Goal: Transaction & Acquisition: Purchase product/service

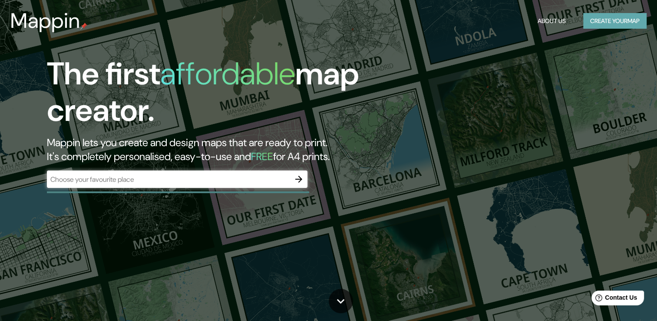
drag, startPoint x: 0, startPoint y: 0, endPoint x: 612, endPoint y: 20, distance: 612.0
click at [612, 20] on button "Create your map" at bounding box center [614, 21] width 63 height 16
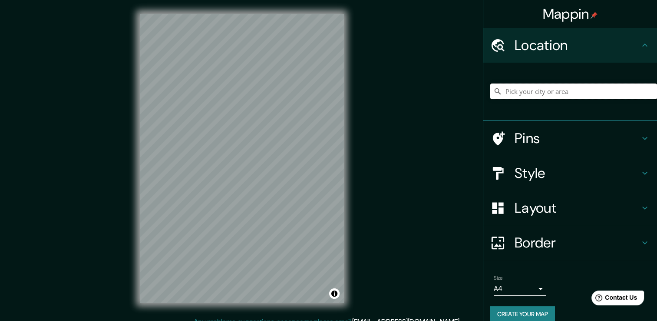
click at [522, 90] on input "Pick your city or area" at bounding box center [573, 91] width 167 height 16
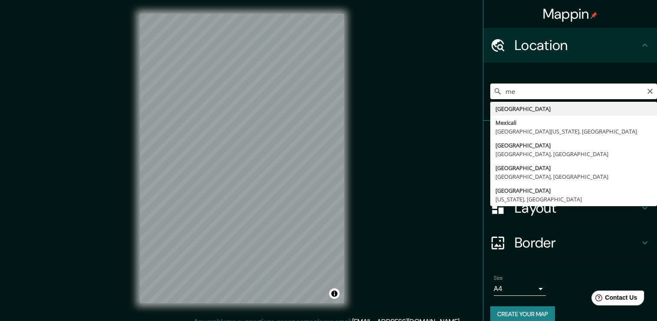
type input "m"
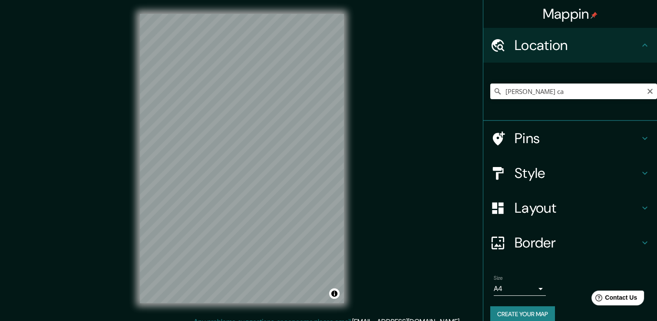
click at [524, 99] on div "[PERSON_NAME] ca [PERSON_NAME][GEOGRAPHIC_DATA], [GEOGRAPHIC_DATA] [PERSON_NAME…" at bounding box center [573, 91] width 167 height 43
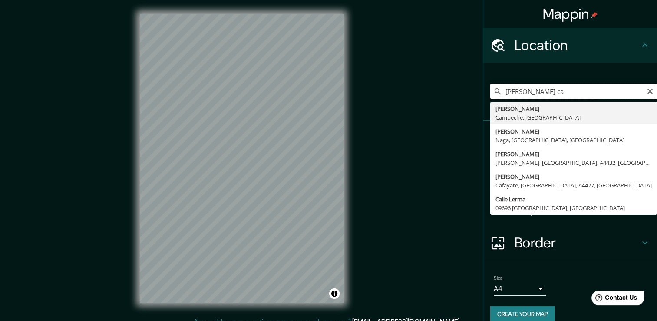
click at [534, 89] on input "[PERSON_NAME] ca" at bounding box center [573, 91] width 167 height 16
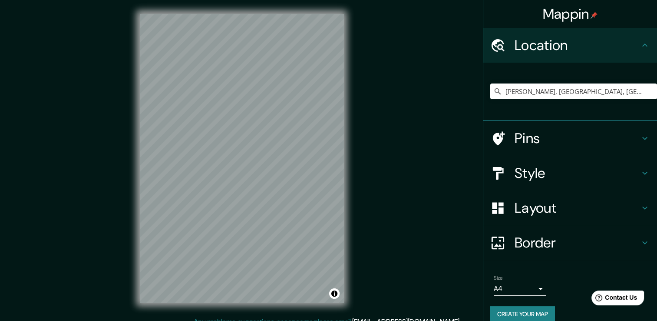
click at [521, 172] on h4 "Style" at bounding box center [577, 172] width 125 height 17
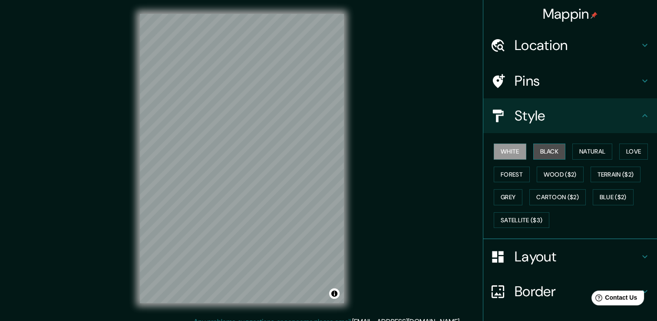
click at [554, 155] on button "Black" at bounding box center [549, 151] width 33 height 16
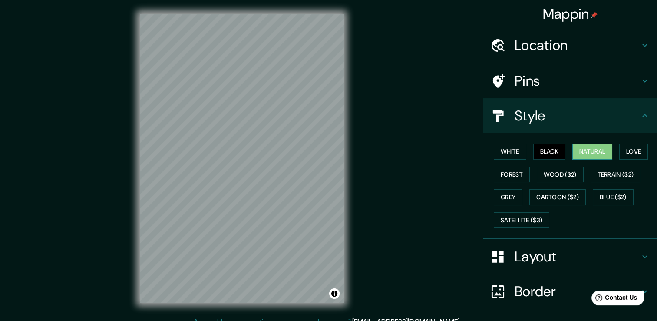
click at [582, 148] on button "Natural" at bounding box center [593, 151] width 40 height 16
click at [622, 153] on button "Love" at bounding box center [633, 151] width 29 height 16
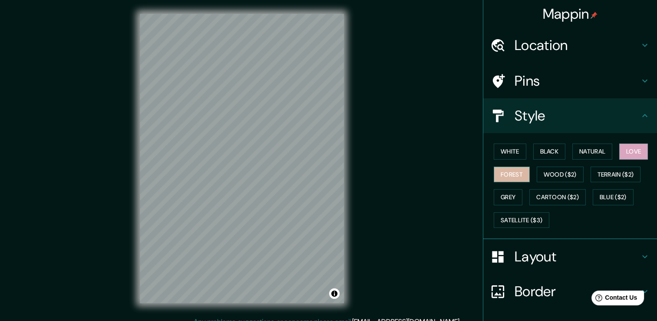
click at [523, 173] on button "Forest" at bounding box center [512, 174] width 36 height 16
click at [539, 180] on button "Wood ($2)" at bounding box center [560, 174] width 47 height 16
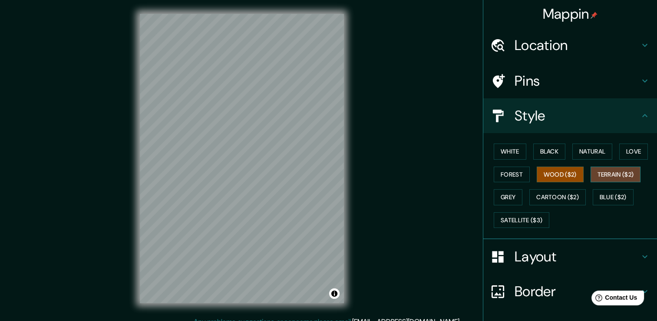
click at [600, 174] on button "Terrain ($2)" at bounding box center [616, 174] width 50 height 16
click at [513, 192] on button "Grey" at bounding box center [508, 197] width 29 height 16
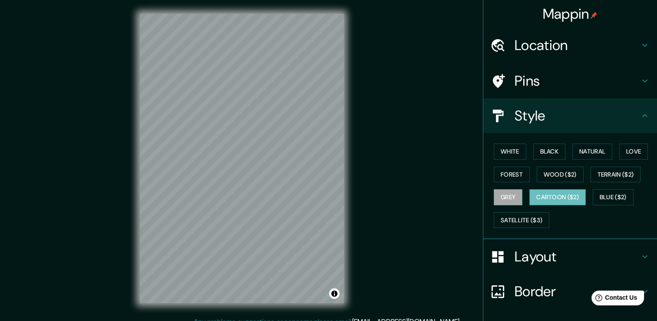
click at [531, 195] on button "Cartoon ($2)" at bounding box center [558, 197] width 56 height 16
click at [595, 197] on button "Blue ($2)" at bounding box center [613, 197] width 41 height 16
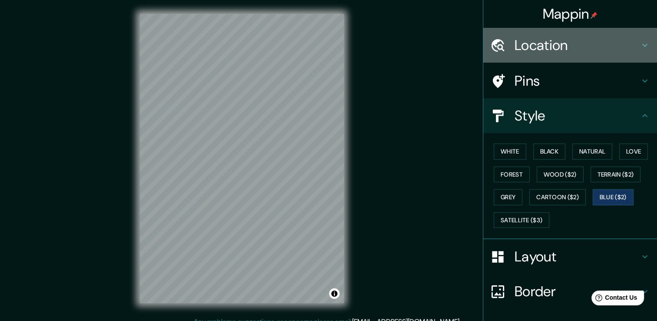
click at [553, 44] on h4 "Location" at bounding box center [577, 44] width 125 height 17
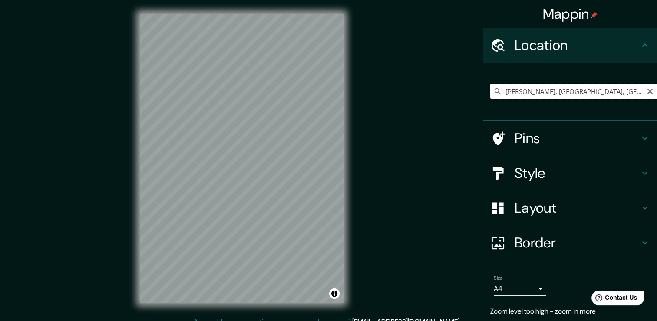
click at [539, 92] on input "[PERSON_NAME], [GEOGRAPHIC_DATA], [GEOGRAPHIC_DATA]" at bounding box center [573, 91] width 167 height 16
drag, startPoint x: 519, startPoint y: 91, endPoint x: 407, endPoint y: 103, distance: 112.7
click at [407, 103] on div "Mappin Location [GEOGRAPHIC_DATA], [GEOGRAPHIC_DATA], [GEOGRAPHIC_DATA] Pins St…" at bounding box center [328, 165] width 657 height 330
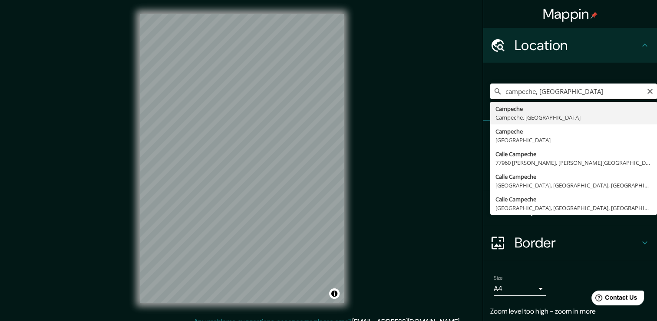
type input "Campeche, [GEOGRAPHIC_DATA], [GEOGRAPHIC_DATA]"
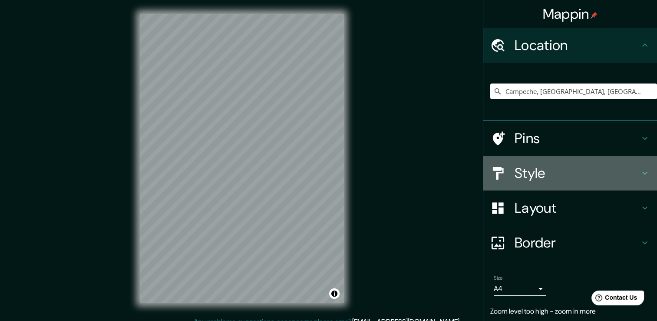
click at [547, 170] on h4 "Style" at bounding box center [577, 172] width 125 height 17
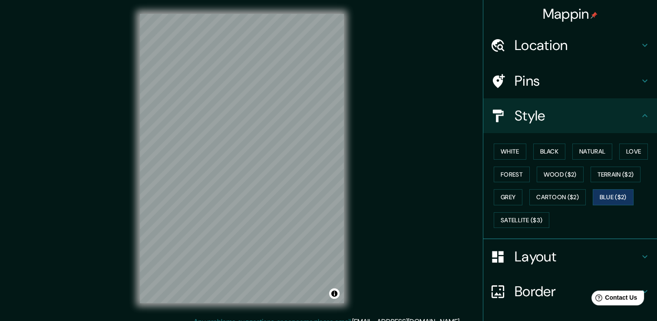
click at [520, 227] on div "White Black Natural Love Forest Wood ($2) Terrain ($2) Grey Cartoon ($2) Blue (…" at bounding box center [573, 185] width 167 height 91
click at [520, 222] on button "Satellite ($3)" at bounding box center [522, 220] width 56 height 16
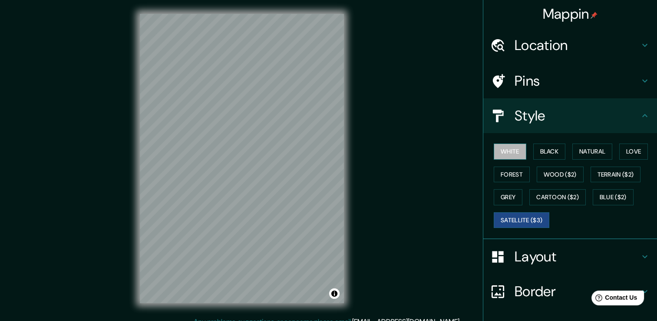
click at [509, 149] on button "White" at bounding box center [510, 151] width 33 height 16
click at [544, 148] on button "Black" at bounding box center [549, 151] width 33 height 16
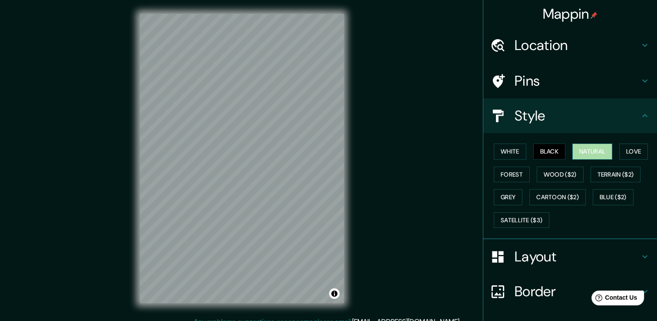
click at [577, 152] on button "Natural" at bounding box center [593, 151] width 40 height 16
click at [612, 152] on div "White Black Natural Love Forest Wood ($2) Terrain ($2) Grey Cartoon ($2) Blue (…" at bounding box center [573, 185] width 167 height 91
click at [626, 149] on button "Love" at bounding box center [633, 151] width 29 height 16
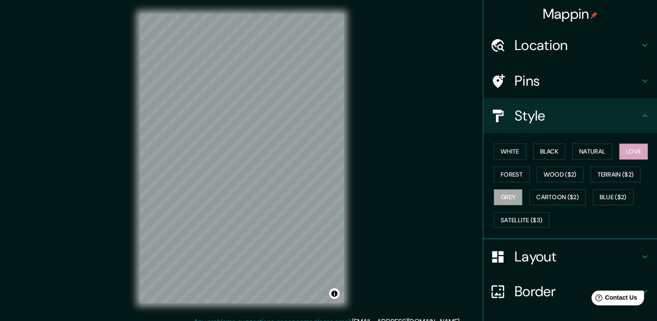
click at [511, 193] on button "Grey" at bounding box center [508, 197] width 29 height 16
click at [563, 195] on button "Cartoon ($2)" at bounding box center [558, 197] width 56 height 16
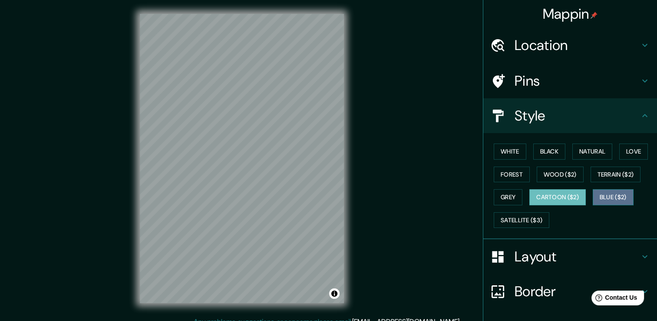
click at [604, 194] on button "Blue ($2)" at bounding box center [613, 197] width 41 height 16
click at [561, 250] on h4 "Layout" at bounding box center [577, 256] width 125 height 17
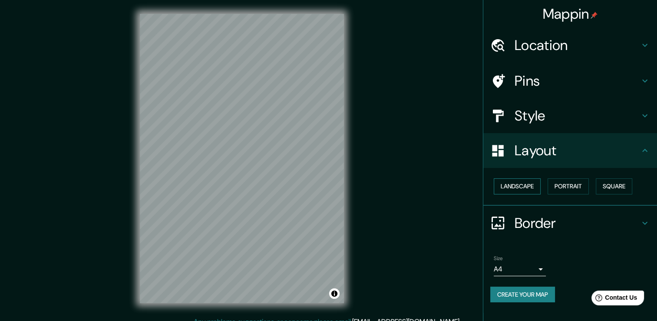
click at [518, 181] on button "Landscape" at bounding box center [517, 186] width 47 height 16
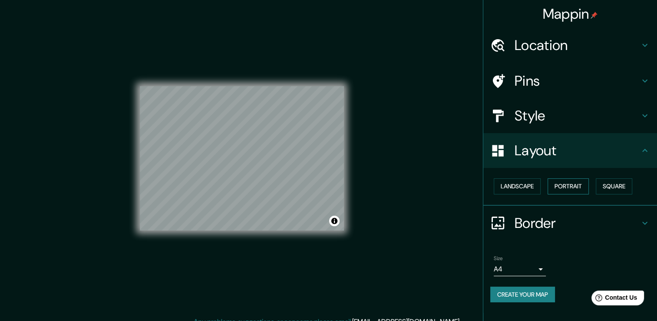
click at [564, 188] on button "Portrait" at bounding box center [568, 186] width 41 height 16
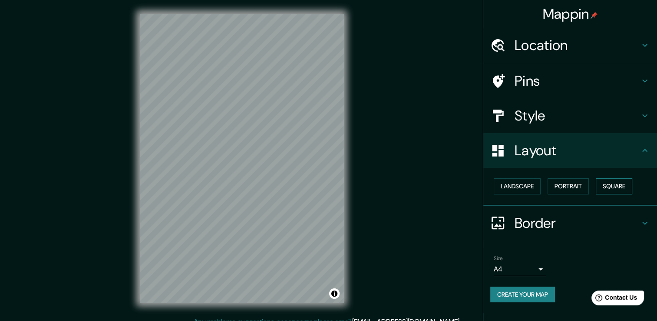
click at [611, 190] on button "Square" at bounding box center [614, 186] width 36 height 16
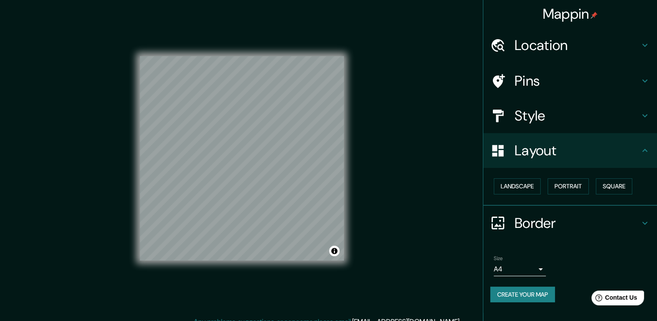
click at [541, 265] on body "Mappin Location [GEOGRAPHIC_DATA], [GEOGRAPHIC_DATA], [GEOGRAPHIC_DATA] Pins St…" at bounding box center [328, 160] width 657 height 321
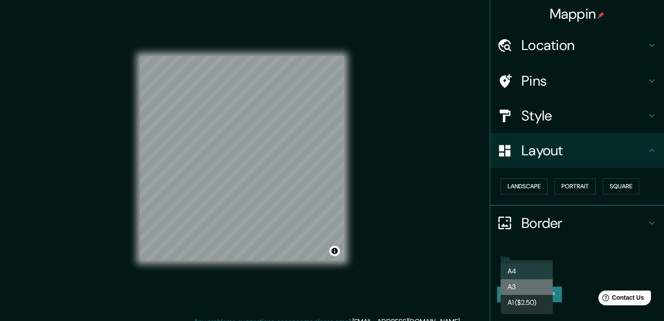
click at [530, 290] on li "A3" at bounding box center [526, 287] width 52 height 16
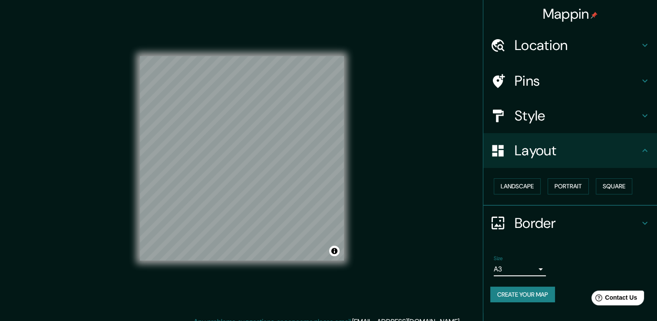
click at [540, 270] on body "Mappin Location [GEOGRAPHIC_DATA], [GEOGRAPHIC_DATA], [GEOGRAPHIC_DATA] Pins St…" at bounding box center [328, 160] width 657 height 321
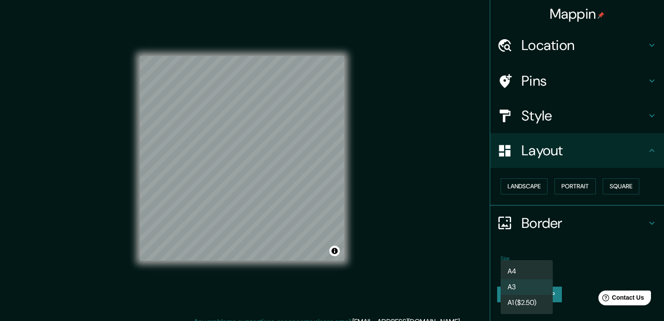
click at [524, 306] on li "A1 ($2.50)" at bounding box center [526, 303] width 52 height 16
type input "a3"
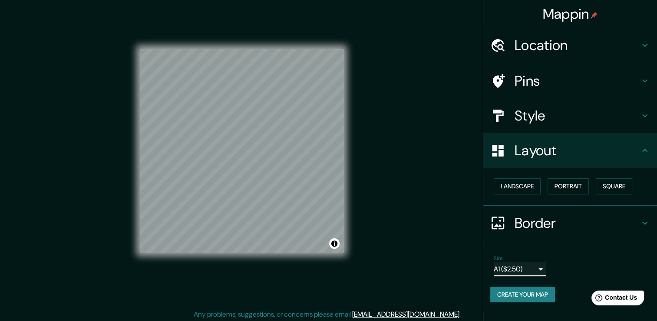
scroll to position [10, 0]
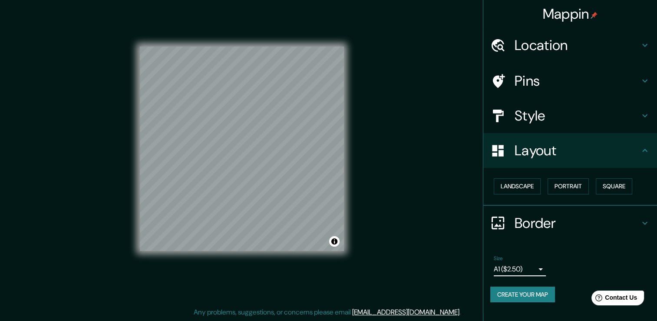
click at [611, 209] on div "Border" at bounding box center [571, 222] width 174 height 35
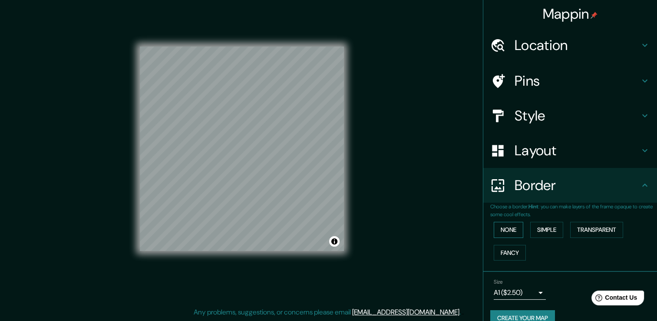
click at [500, 228] on button "None" at bounding box center [509, 230] width 30 height 16
click at [537, 230] on button "Simple" at bounding box center [546, 230] width 33 height 16
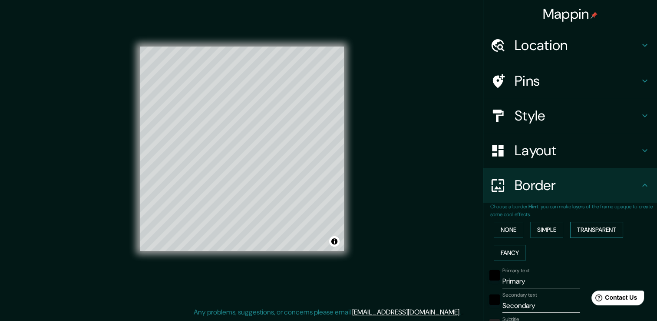
click at [578, 230] on button "Transparent" at bounding box center [596, 230] width 53 height 16
click at [513, 254] on button "Fancy" at bounding box center [510, 253] width 32 height 16
click at [508, 228] on button "None" at bounding box center [509, 230] width 30 height 16
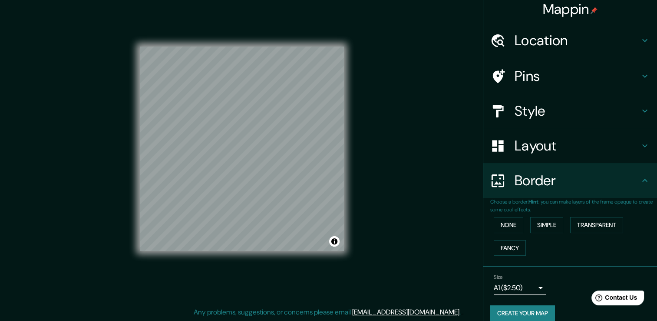
scroll to position [0, 0]
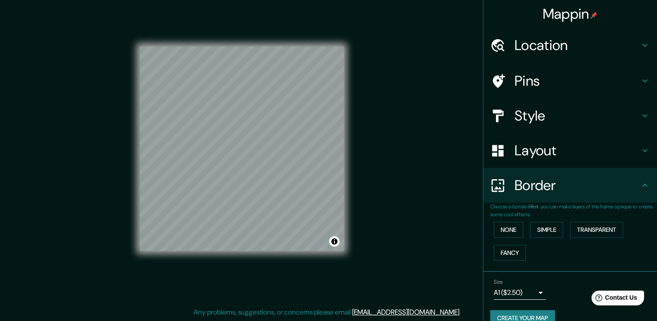
click at [645, 130] on div "Style" at bounding box center [571, 115] width 174 height 35
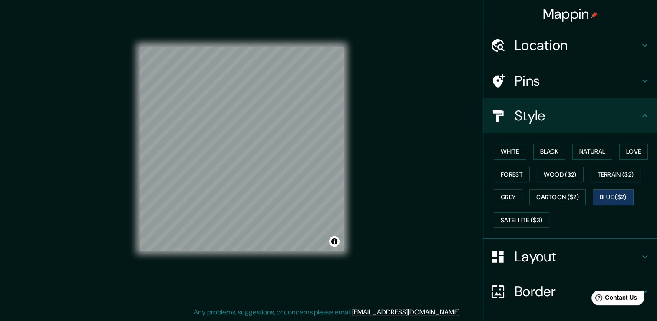
drag, startPoint x: 562, startPoint y: 266, endPoint x: 563, endPoint y: 262, distance: 4.4
click at [562, 263] on div "Layout" at bounding box center [571, 256] width 174 height 35
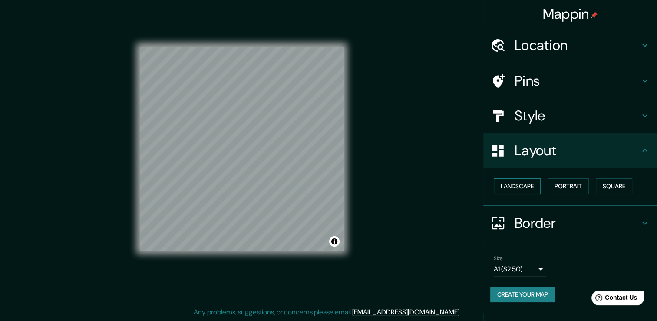
click at [527, 187] on button "Landscape" at bounding box center [517, 186] width 47 height 16
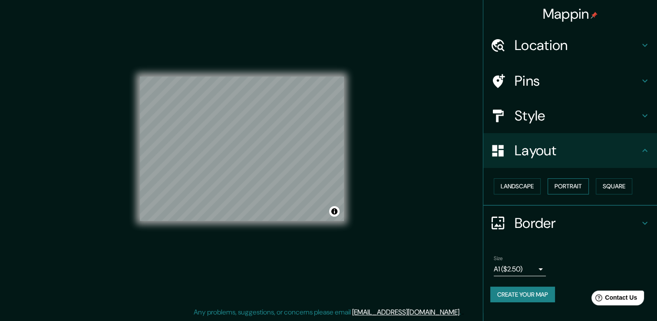
click at [583, 190] on button "Portrait" at bounding box center [568, 186] width 41 height 16
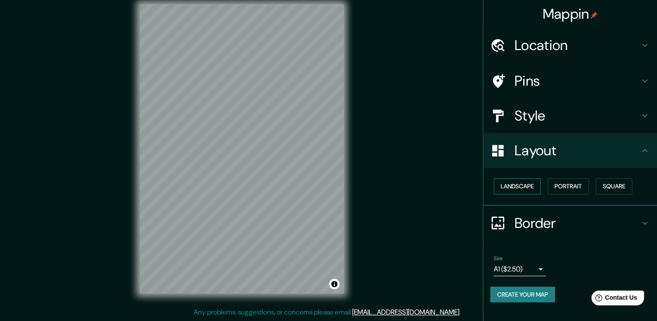
click at [518, 182] on button "Landscape" at bounding box center [517, 186] width 47 height 16
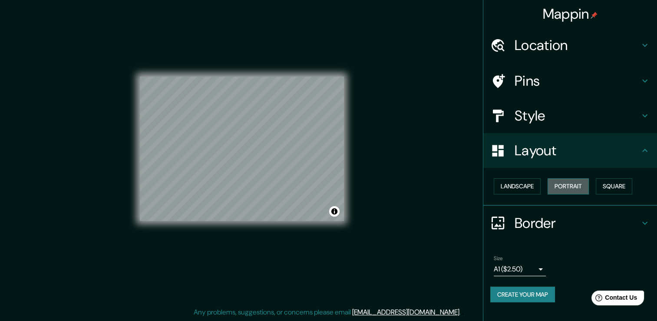
click at [573, 189] on button "Portrait" at bounding box center [568, 186] width 41 height 16
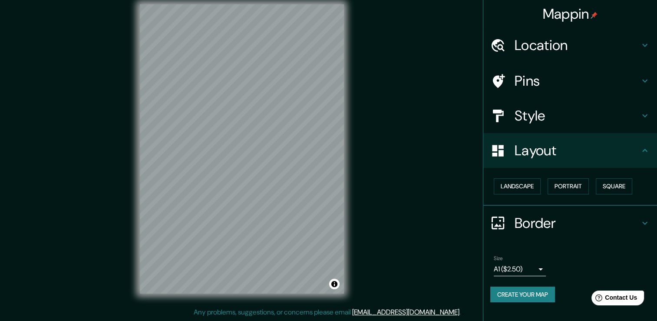
click at [580, 85] on h4 "Pins" at bounding box center [577, 80] width 125 height 17
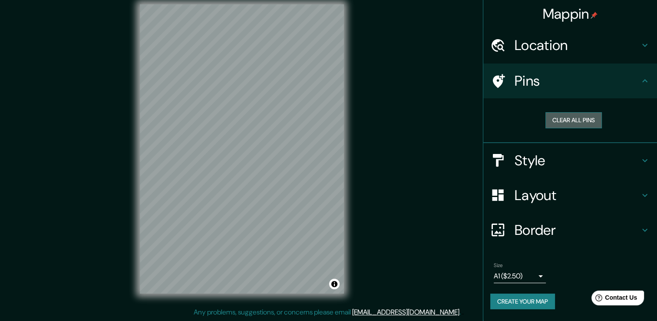
click at [568, 119] on button "Clear all pins" at bounding box center [574, 120] width 56 height 16
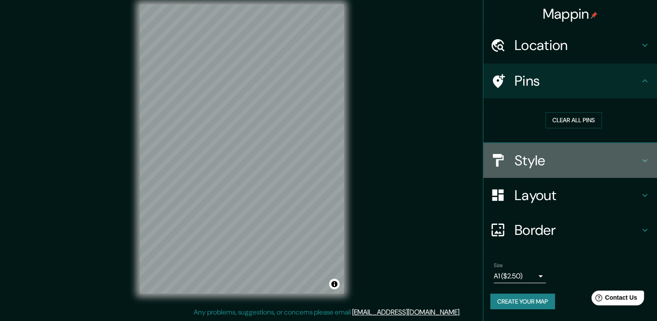
click at [559, 162] on h4 "Style" at bounding box center [577, 160] width 125 height 17
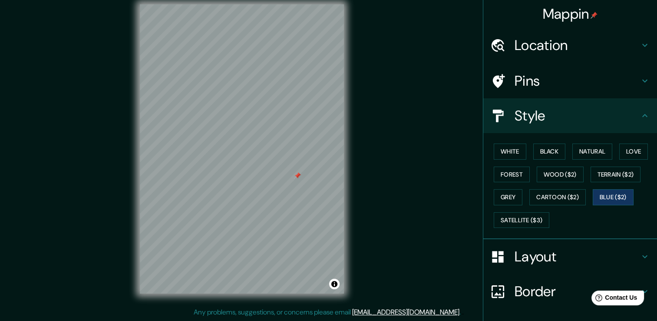
click at [297, 176] on div at bounding box center [297, 175] width 7 height 7
click at [558, 48] on h4 "Location" at bounding box center [577, 44] width 125 height 17
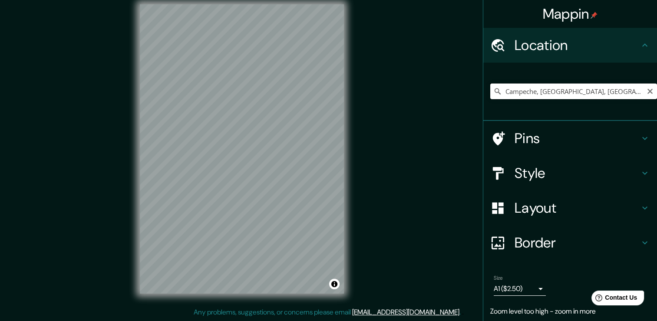
click at [500, 90] on input "Campeche, [GEOGRAPHIC_DATA], [GEOGRAPHIC_DATA]" at bounding box center [573, 91] width 167 height 16
drag, startPoint x: 530, startPoint y: 89, endPoint x: 381, endPoint y: 121, distance: 153.1
click at [394, 109] on div "Mappin Location [GEOGRAPHIC_DATA], [GEOGRAPHIC_DATA], [GEOGRAPHIC_DATA] Pins St…" at bounding box center [328, 155] width 657 height 330
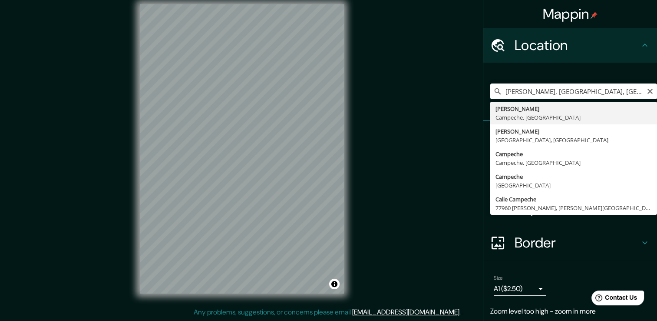
type input "[PERSON_NAME], [GEOGRAPHIC_DATA], [GEOGRAPHIC_DATA]"
